Goal: Ask a question

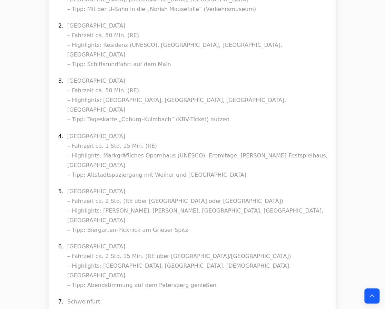
scroll to position [8865, 0]
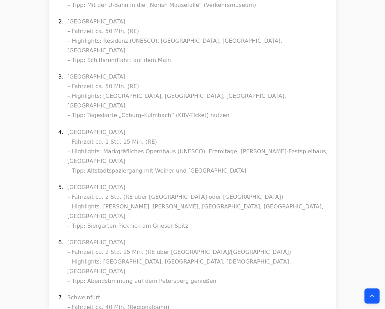
drag, startPoint x: 127, startPoint y: 216, endPoint x: 75, endPoint y: 211, distance: 52.0
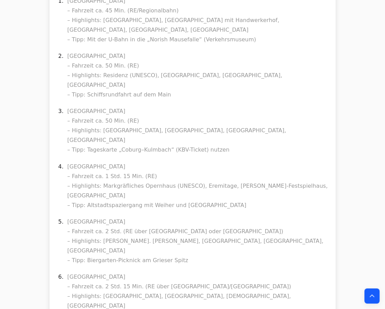
scroll to position [8739, 0]
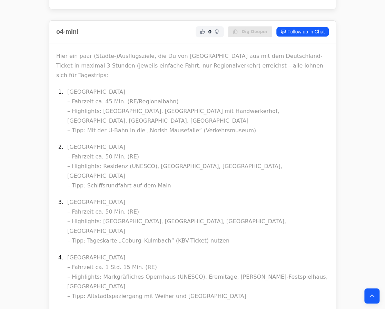
drag, startPoint x: 115, startPoint y: 120, endPoint x: 137, endPoint y: 120, distance: 21.7
copy li "Residenz"
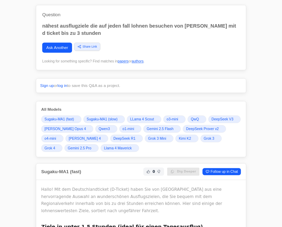
scroll to position [0, 0]
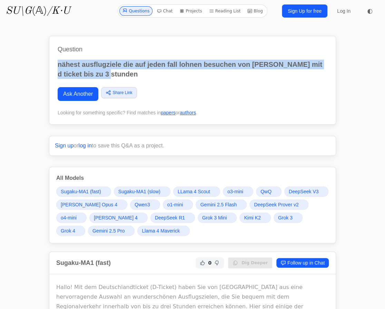
drag, startPoint x: 99, startPoint y: 76, endPoint x: 49, endPoint y: 57, distance: 53.9
click at [49, 57] on div "Question nähest ausflugziele die auf jeden fall lohnen besuchen von bamber mit …" at bounding box center [192, 80] width 287 height 89
copy p "nähest ausflugziele die auf jeden fall lohnen besuchen von bamber mit d ticket …"
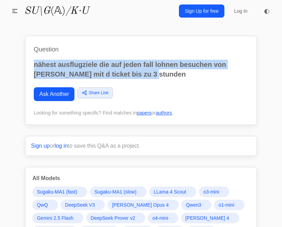
click at [63, 93] on link "Ask Another" at bounding box center [54, 94] width 41 height 14
click at [64, 89] on link "Ask Another" at bounding box center [54, 94] width 41 height 14
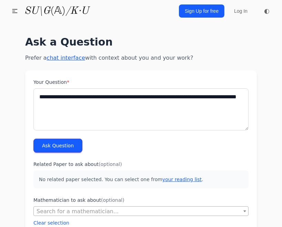
type textarea "**********"
click at [52, 144] on button "Ask Question" at bounding box center [57, 146] width 49 height 14
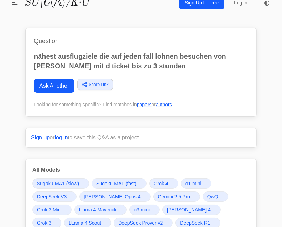
scroll to position [23, 0]
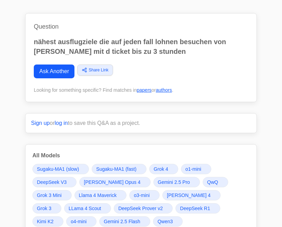
click at [63, 70] on link "Ask Another" at bounding box center [54, 71] width 41 height 14
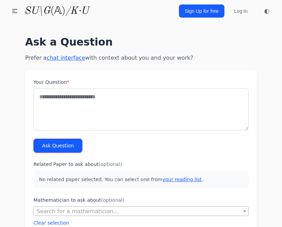
click at [89, 95] on textarea "Your Question *" at bounding box center [140, 109] width 215 height 42
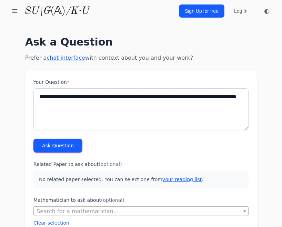
click at [47, 106] on textarea "**********" at bounding box center [140, 109] width 215 height 42
click at [48, 104] on textarea "**********" at bounding box center [140, 109] width 215 height 42
type textarea "**********"
click at [54, 145] on button "Ask Question" at bounding box center [57, 146] width 49 height 14
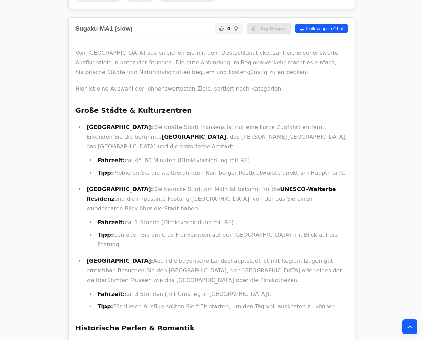
scroll to position [256, 0]
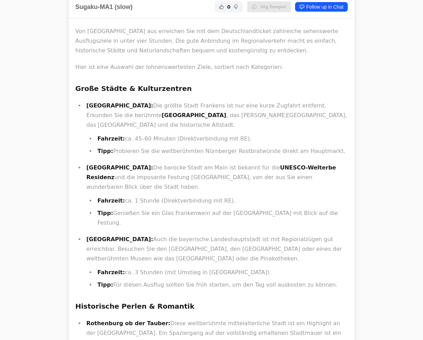
click at [282, 164] on strong "UNESCO-Welterbe Residenz" at bounding box center [212, 172] width 250 height 16
copy p "Residenz"
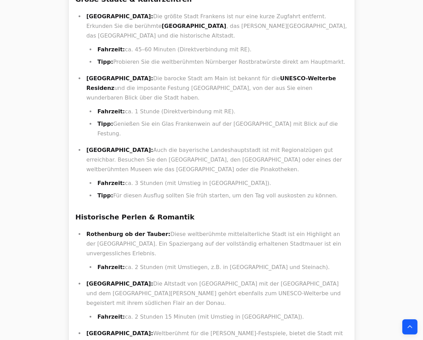
scroll to position [0, 0]
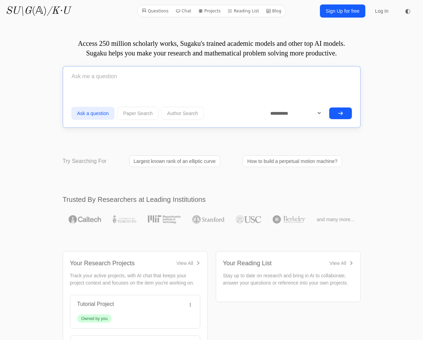
click at [144, 81] on input "text" at bounding box center [211, 76] width 281 height 17
type input "B"
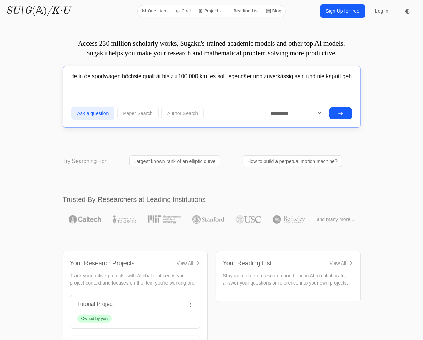
scroll to position [0, 59]
type input "bis zu 25 000 euro finde in de sportwagen höchste qualität bis zu 100 000 km, e…"
click at [334, 107] on div "**********" at bounding box center [280, 114] width 142 height 15
click at [341, 115] on icon "submit" at bounding box center [341, 114] width 6 height 6
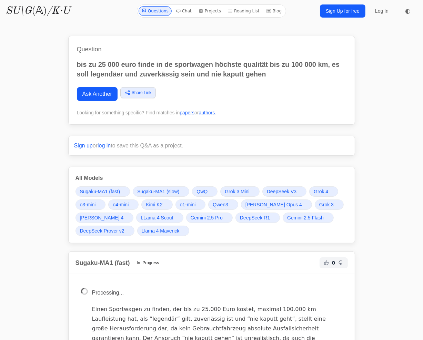
click at [329, 193] on link "Grok 4" at bounding box center [323, 192] width 29 height 10
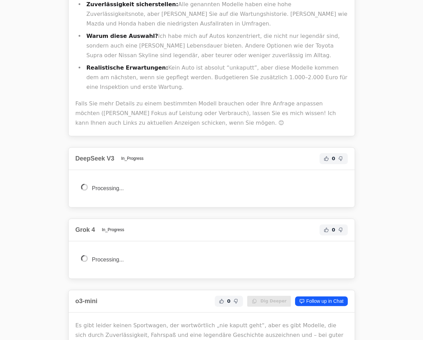
drag, startPoint x: 117, startPoint y: 159, endPoint x: 87, endPoint y: 157, distance: 30.1
copy p "Mazda MX-5"
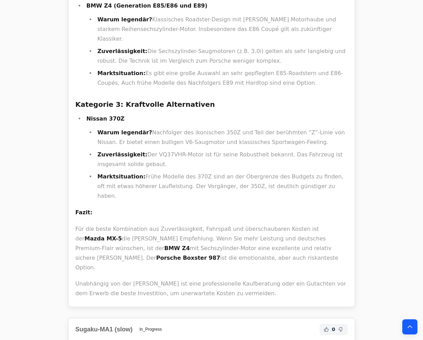
scroll to position [0, 0]
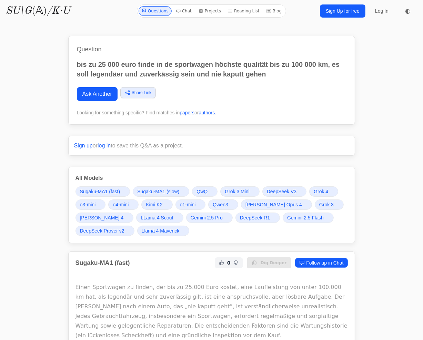
click at [323, 194] on span "Grok 4" at bounding box center [321, 191] width 14 height 7
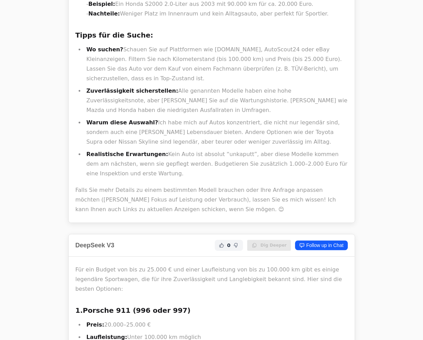
scroll to position [3520, 0]
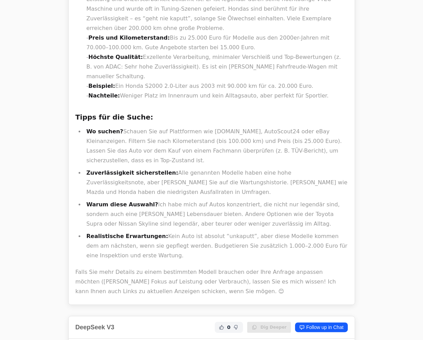
drag, startPoint x: 121, startPoint y: 93, endPoint x: 79, endPoint y: 91, distance: 42.1
drag, startPoint x: 127, startPoint y: 192, endPoint x: 85, endPoint y: 186, distance: 42.2
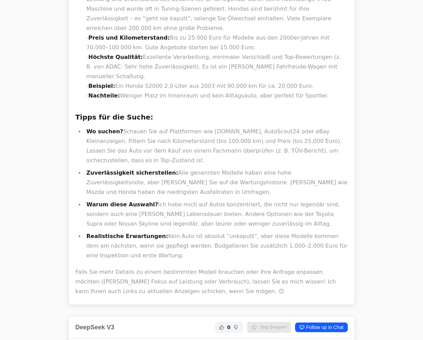
copy strong "Honda S2000"
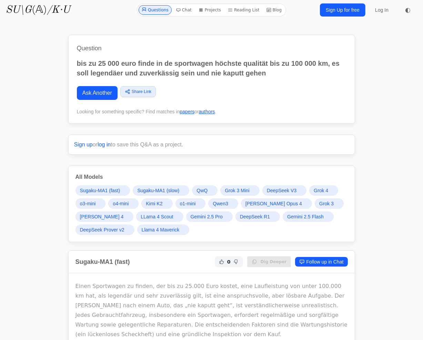
scroll to position [0, 0]
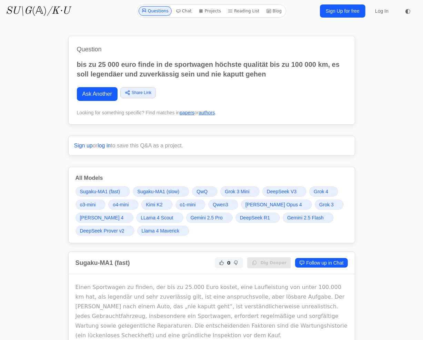
click at [319, 194] on span "Grok 4" at bounding box center [321, 191] width 14 height 7
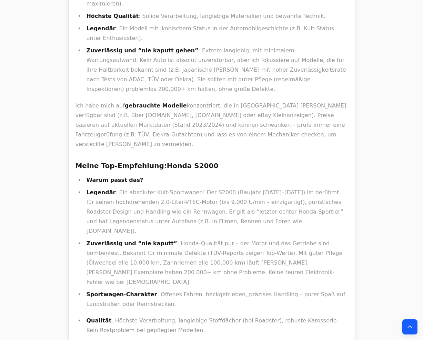
scroll to position [4652, 0]
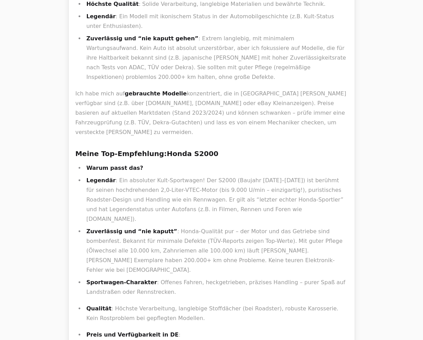
drag, startPoint x: 87, startPoint y: 125, endPoint x: 120, endPoint y: 124, distance: 32.4
copy strong "Mazda MX-5"
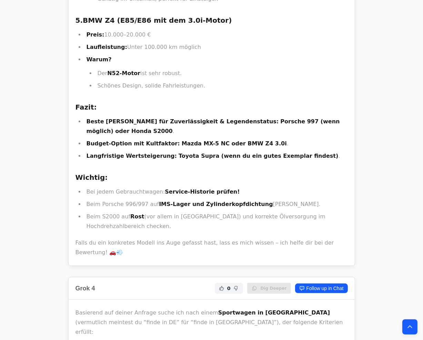
scroll to position [4238, 0]
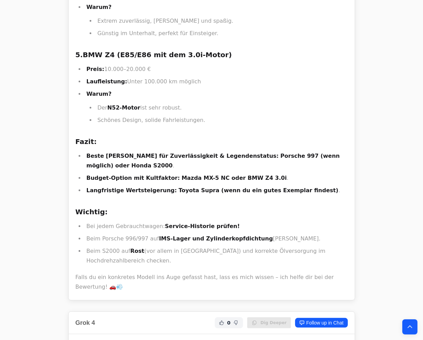
drag, startPoint x: 153, startPoint y: 186, endPoint x: 201, endPoint y: 186, distance: 48.3
copy strong "Honda S2000"
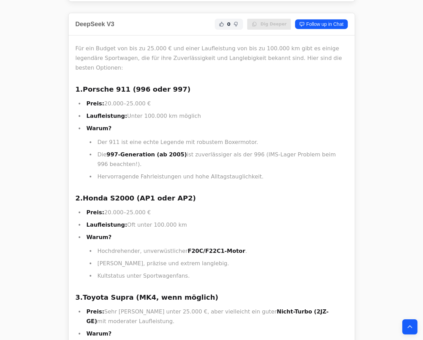
scroll to position [3789, 0]
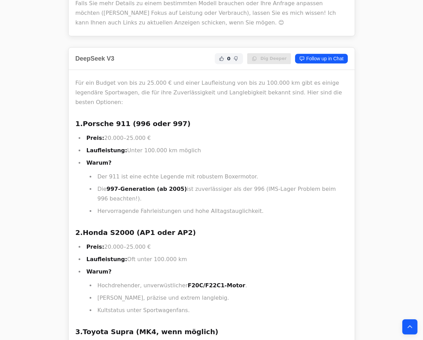
drag, startPoint x: 82, startPoint y: 192, endPoint x: 112, endPoint y: 187, distance: 30.3
copy strong "BMW Z4"
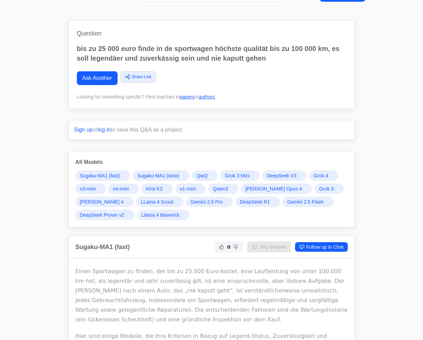
scroll to position [0, 0]
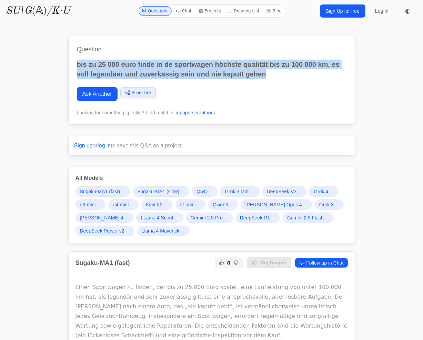
drag, startPoint x: 272, startPoint y: 72, endPoint x: 50, endPoint y: 60, distance: 222.4
copy p "bis zu 25 000 euro finde in de sportwagen höchste qualität bis zu 100 000 km, e…"
click at [107, 95] on link "Ask Another" at bounding box center [97, 94] width 41 height 14
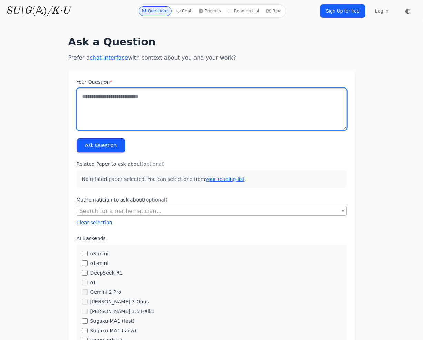
click at [107, 103] on textarea "Your Question *" at bounding box center [212, 109] width 270 height 42
paste textarea "**********"
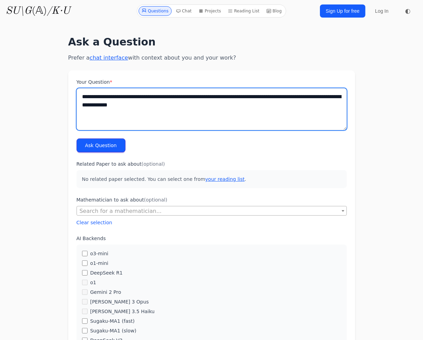
drag, startPoint x: 102, startPoint y: 95, endPoint x: 97, endPoint y: 95, distance: 4.8
click at [97, 95] on textarea "**********" at bounding box center [212, 109] width 270 height 42
type textarea "**********"
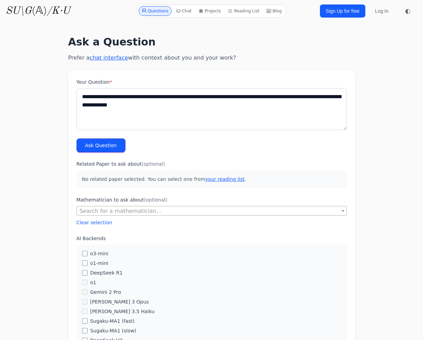
click at [102, 149] on button "Ask Question" at bounding box center [101, 146] width 49 height 14
